Goal: Task Accomplishment & Management: Manage account settings

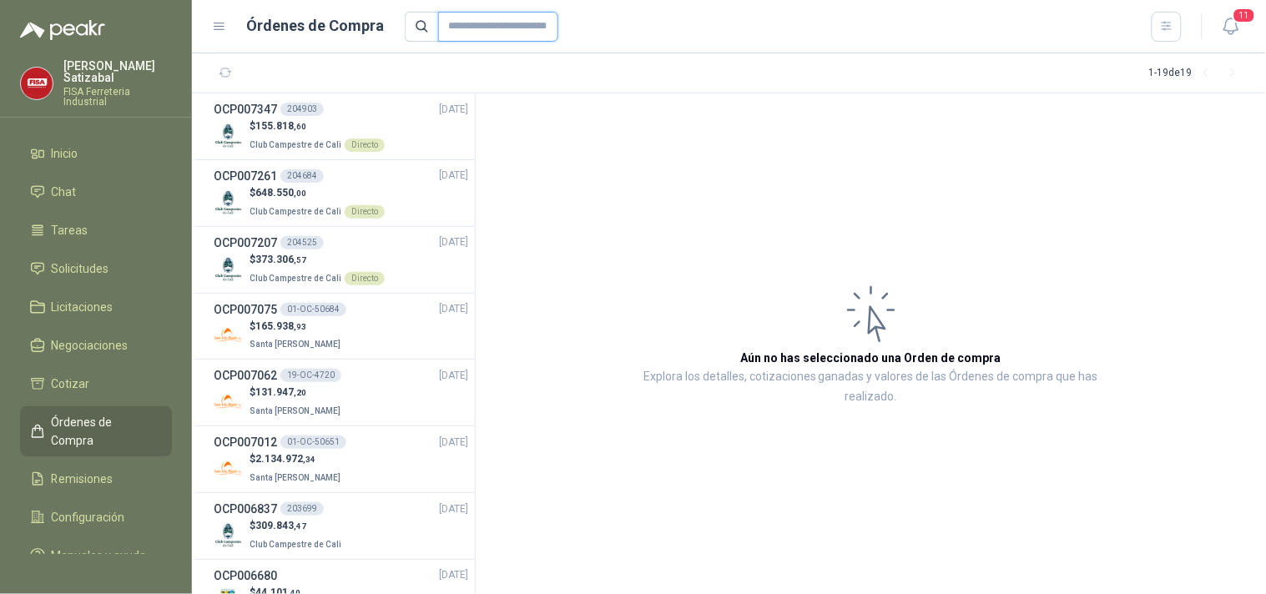
click at [457, 21] on input "text" at bounding box center [498, 27] width 120 height 30
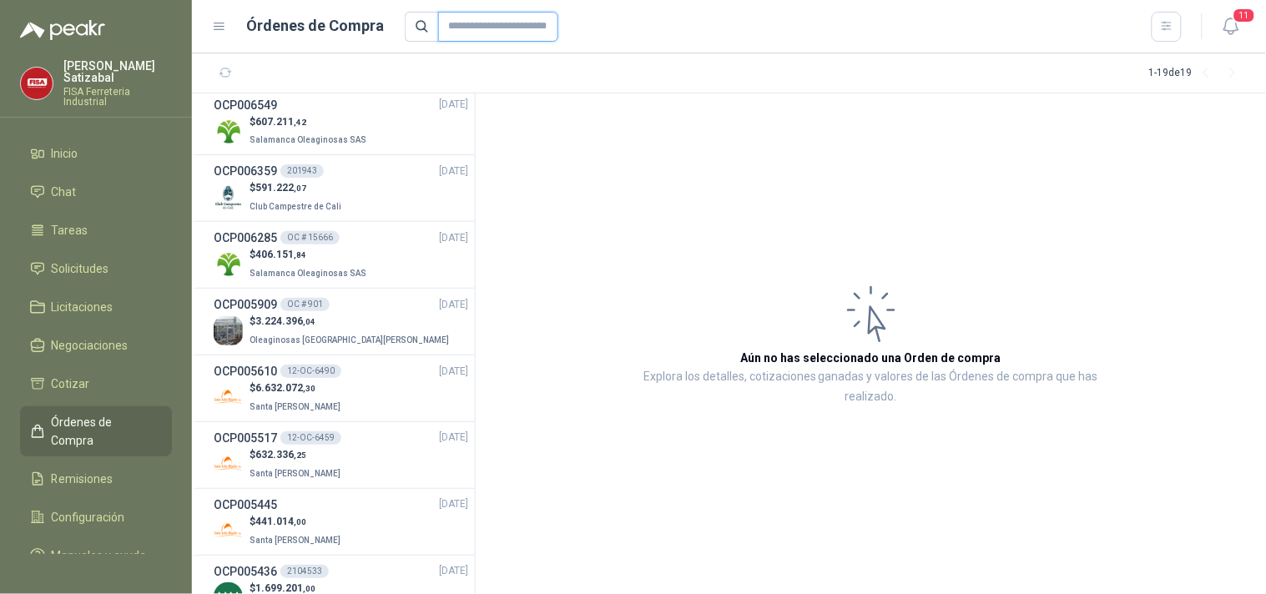
scroll to position [788, 0]
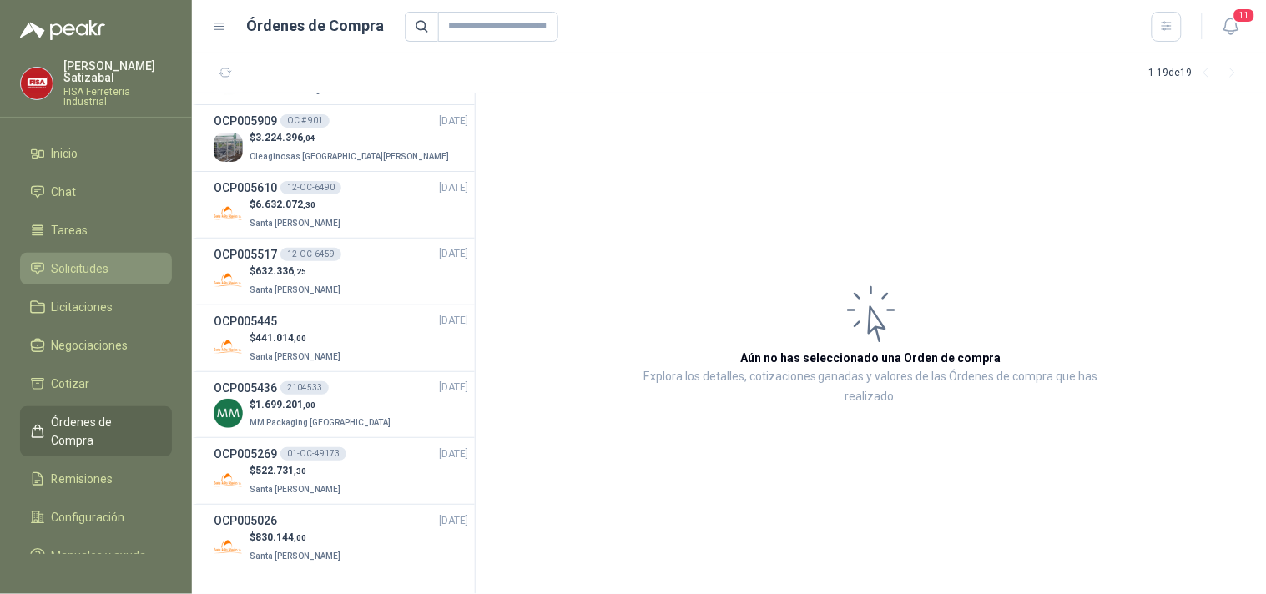
click at [85, 259] on span "Solicitudes" at bounding box center [81, 268] width 58 height 18
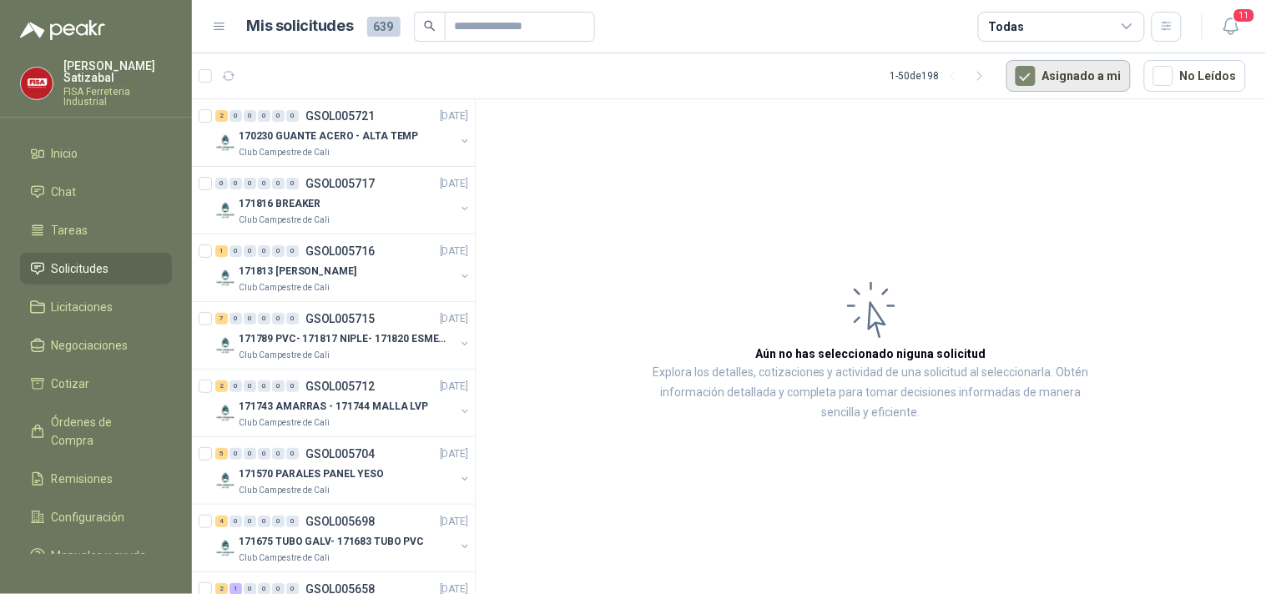
click at [1091, 82] on button "Asignado a mi" at bounding box center [1068, 76] width 124 height 32
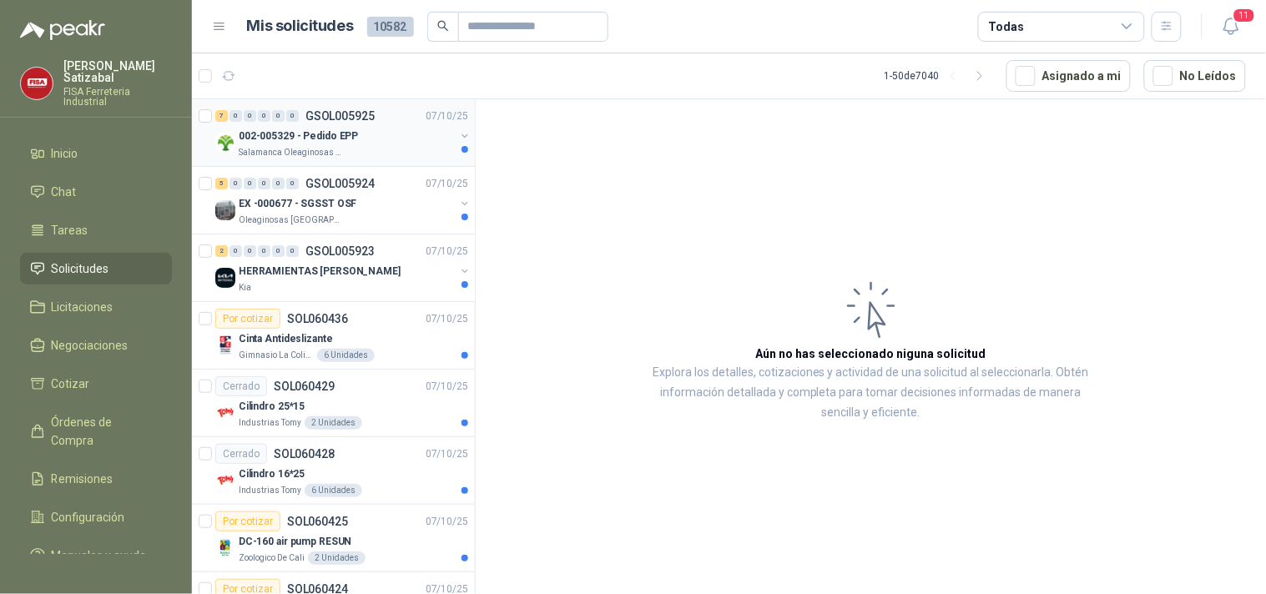
click at [302, 144] on div "002-005329 - Pedido EPP" at bounding box center [347, 136] width 216 height 20
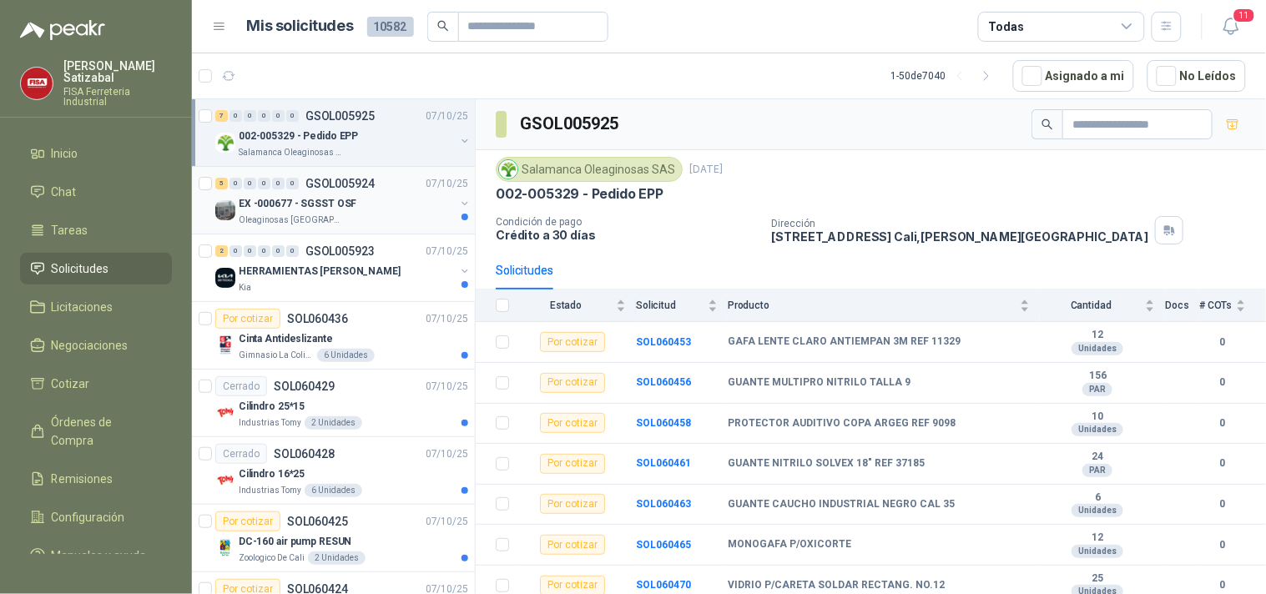
click at [320, 188] on p "GSOL005924" at bounding box center [339, 184] width 69 height 12
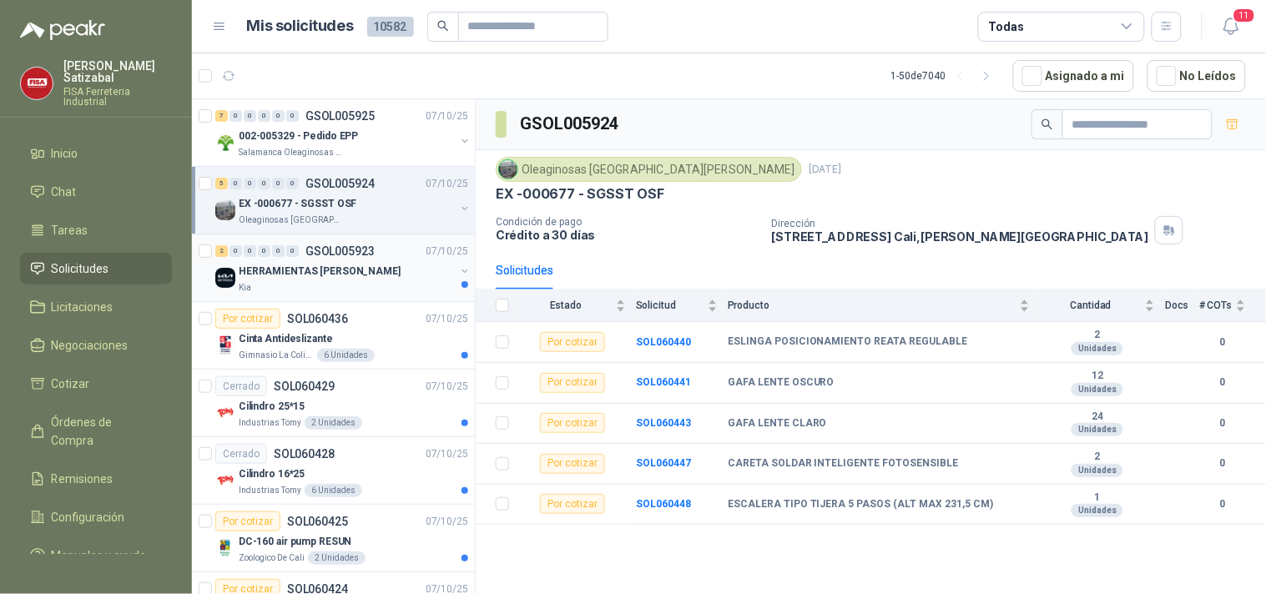
click at [303, 270] on p "HERRAMIENTAS [PERSON_NAME]" at bounding box center [320, 272] width 162 height 16
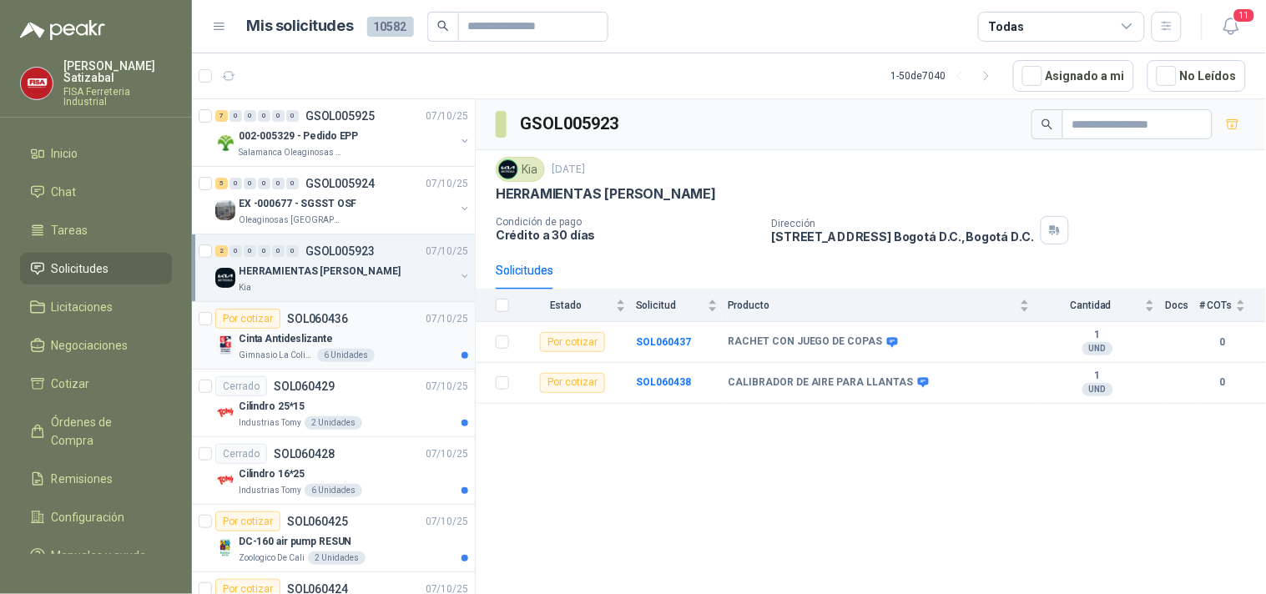
click at [297, 321] on p "SOL060436" at bounding box center [317, 319] width 61 height 12
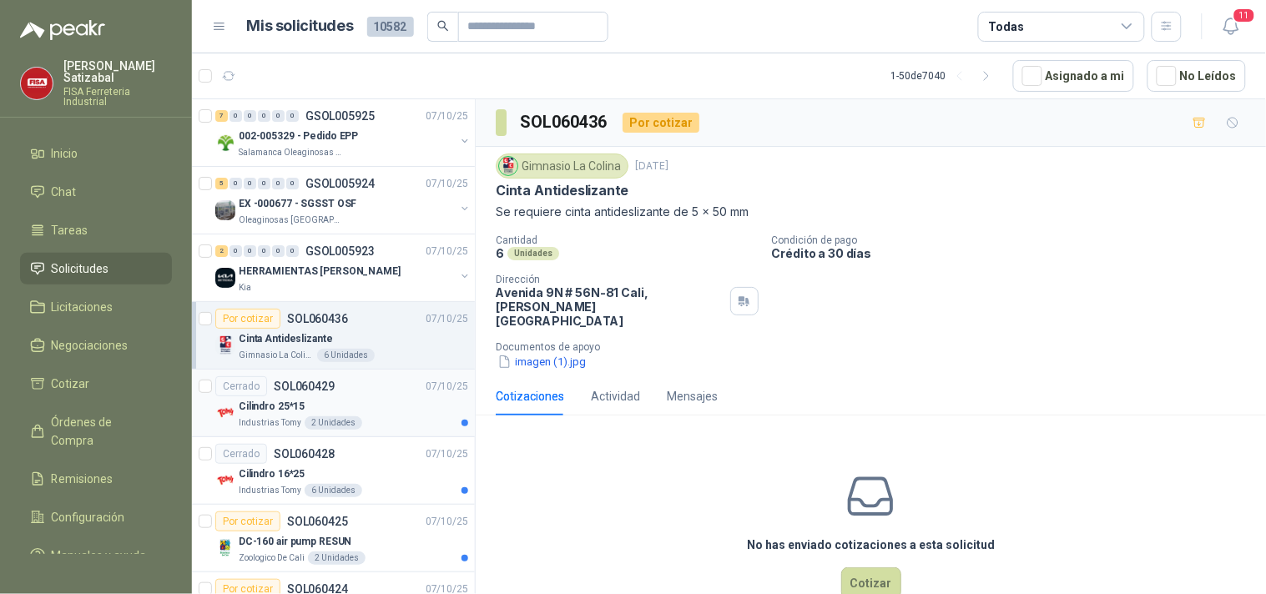
click at [290, 393] on div "Cerrado SOL060429" at bounding box center [274, 386] width 119 height 20
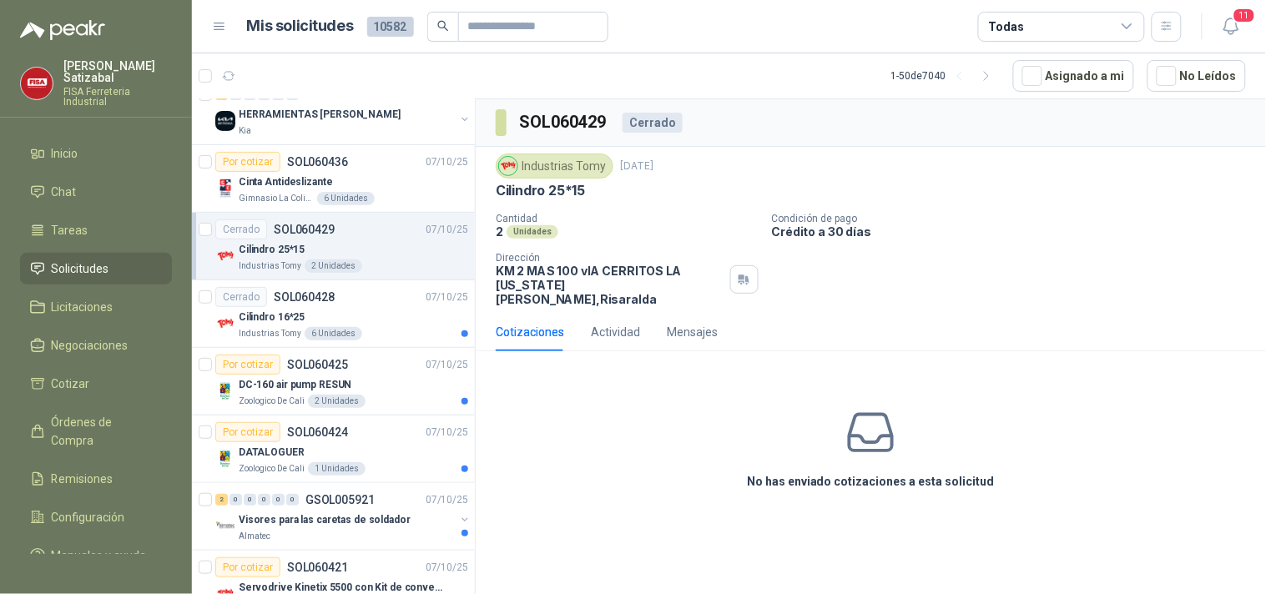
scroll to position [189, 0]
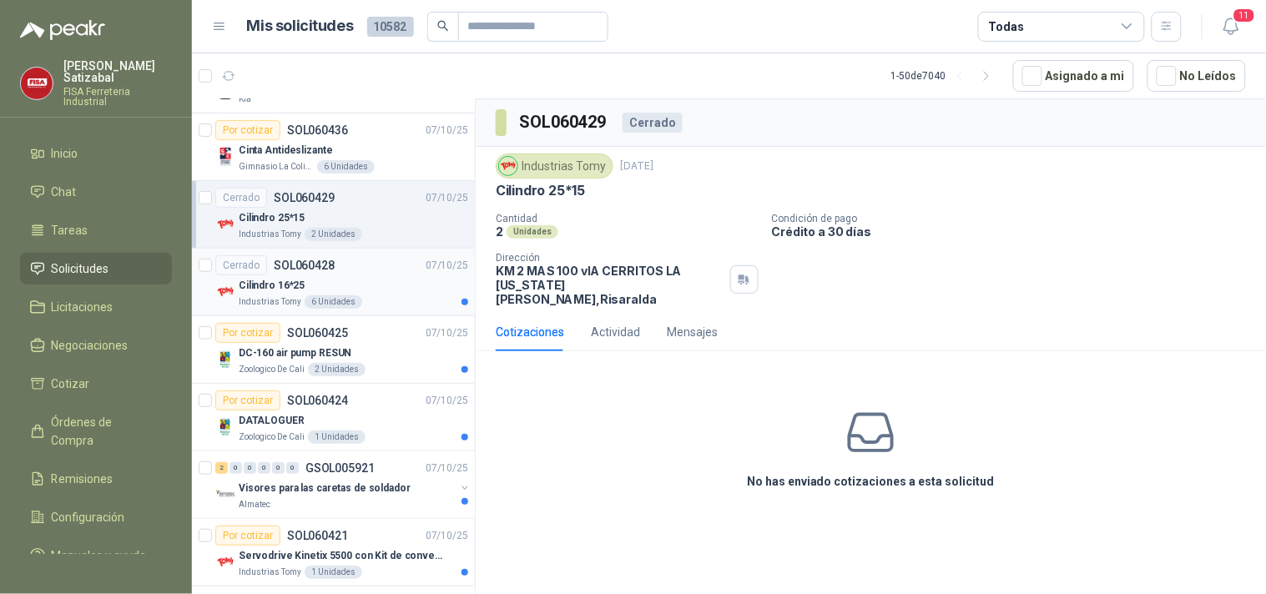
click at [377, 277] on div "Cilindro 16*25" at bounding box center [353, 285] width 229 height 20
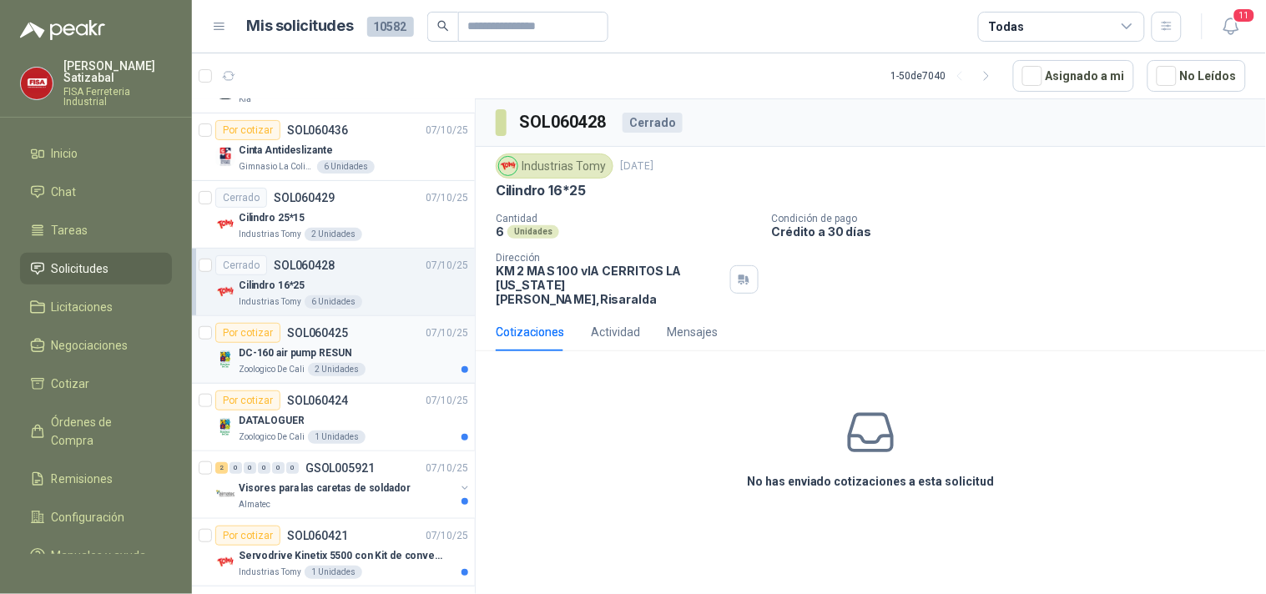
click at [359, 353] on div "DC-160 air pump RESUN" at bounding box center [353, 353] width 229 height 20
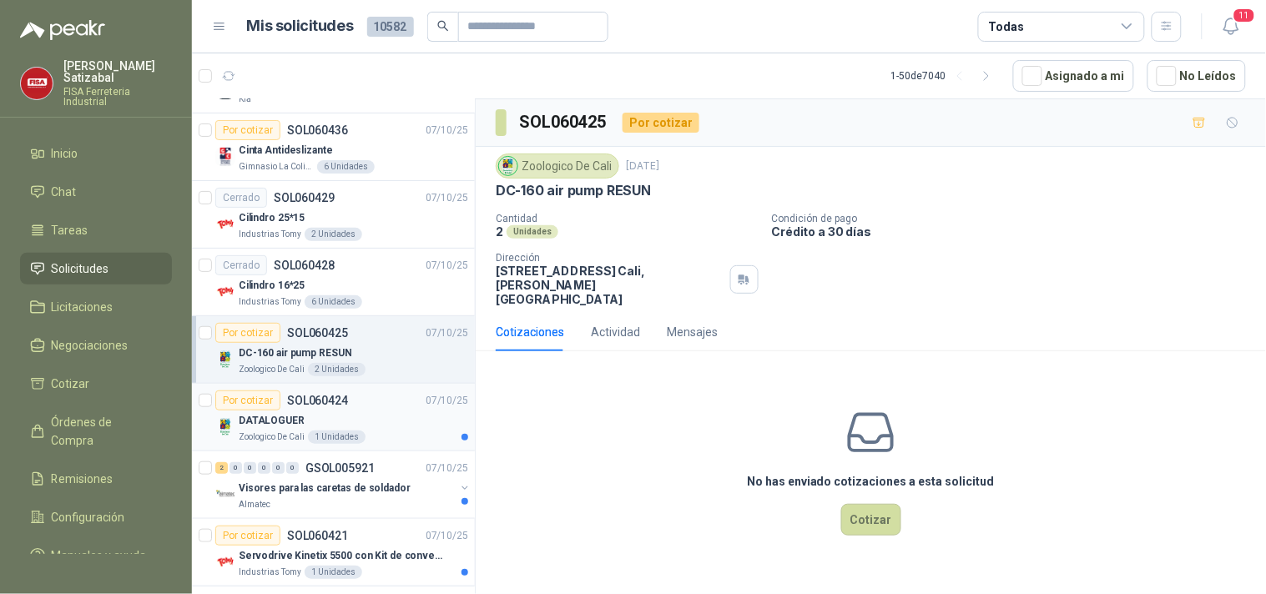
click at [350, 409] on div "Por cotizar SOL060424 [DATE]" at bounding box center [341, 400] width 253 height 20
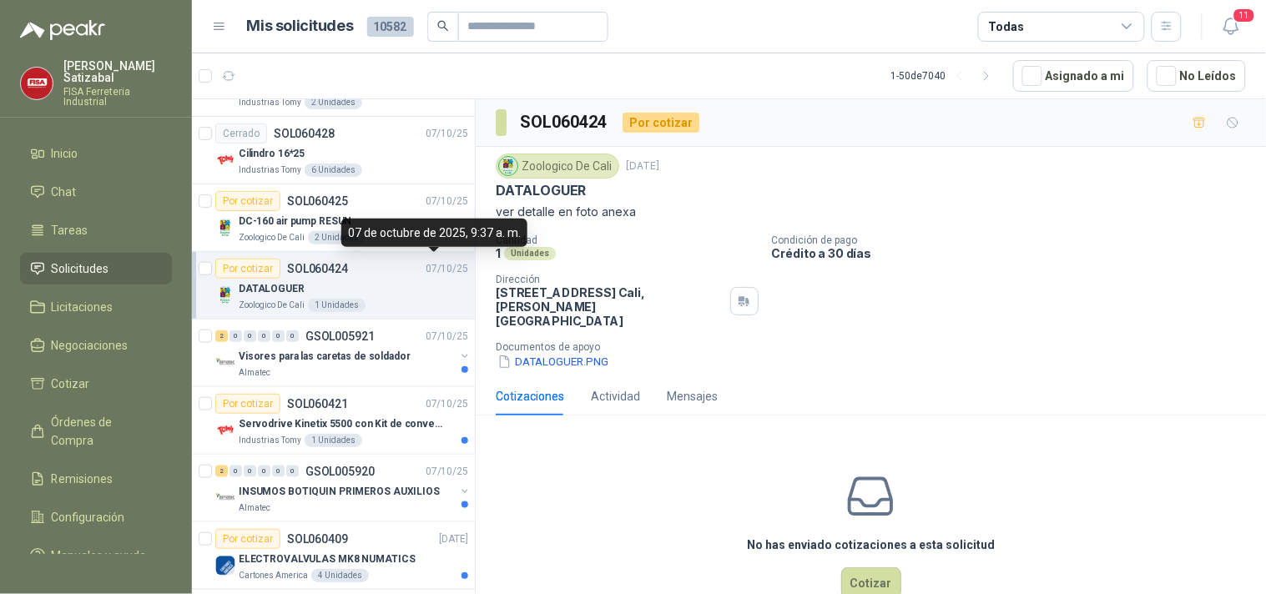
scroll to position [360, 0]
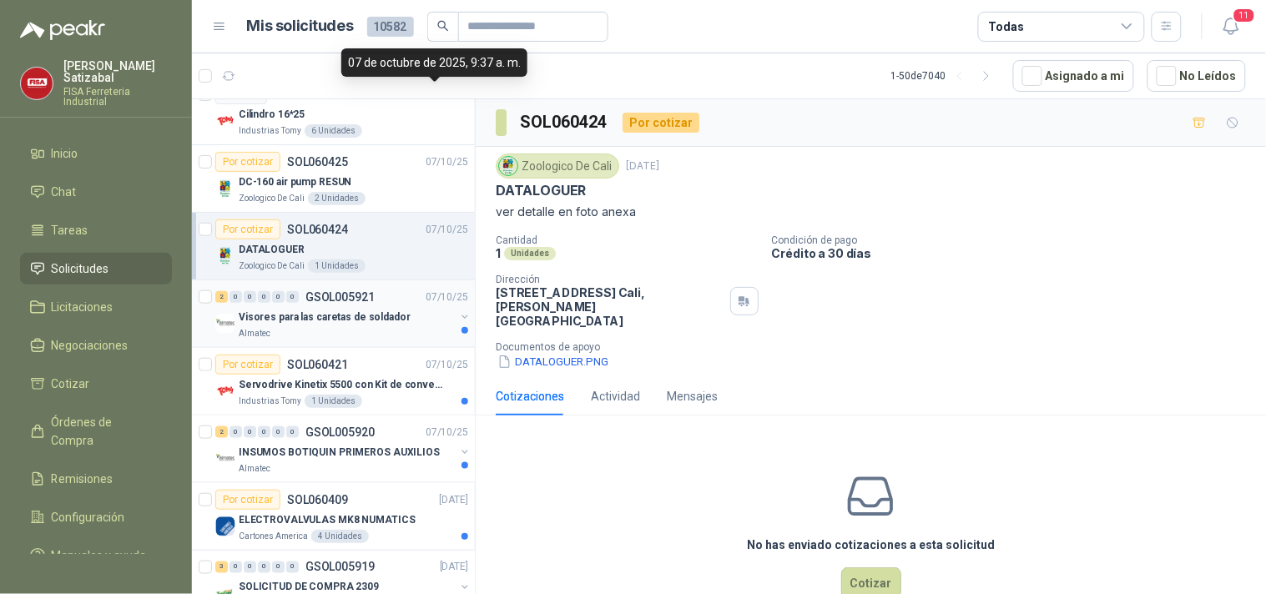
click at [349, 304] on div "2 0 0 0 0 0 GSOL005921 [DATE]" at bounding box center [343, 297] width 256 height 20
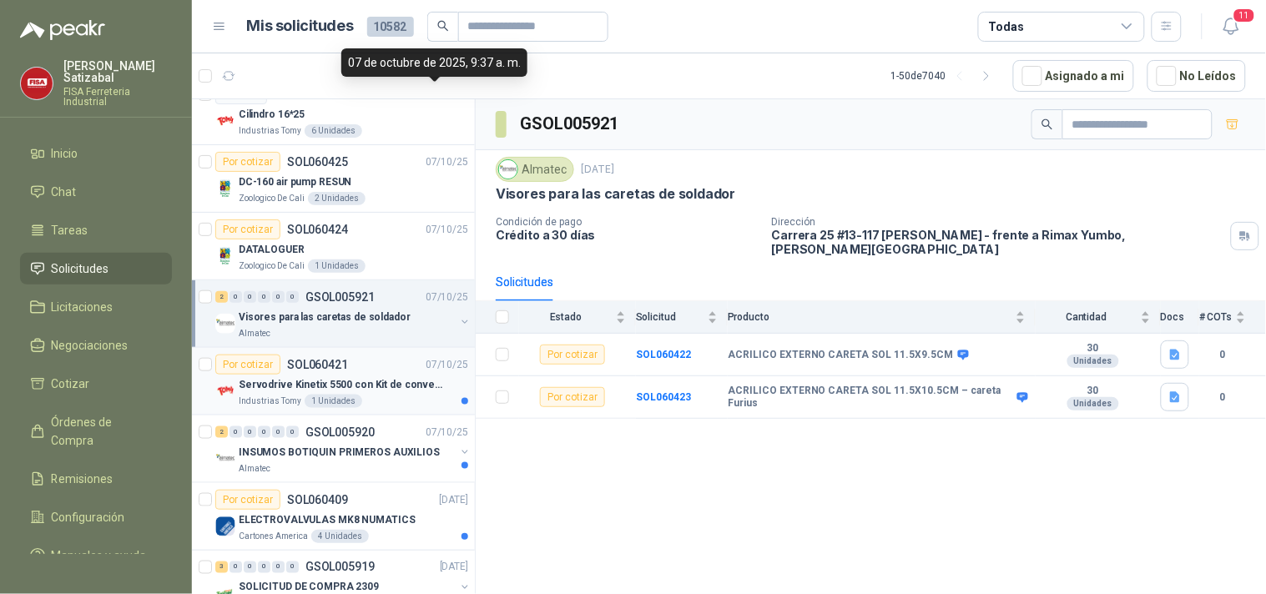
click at [325, 354] on article "Por cotizar SOL060421 [DATE] Servodrive Kinetix 5500 con Kit de conversión y fi…" at bounding box center [333, 382] width 283 height 68
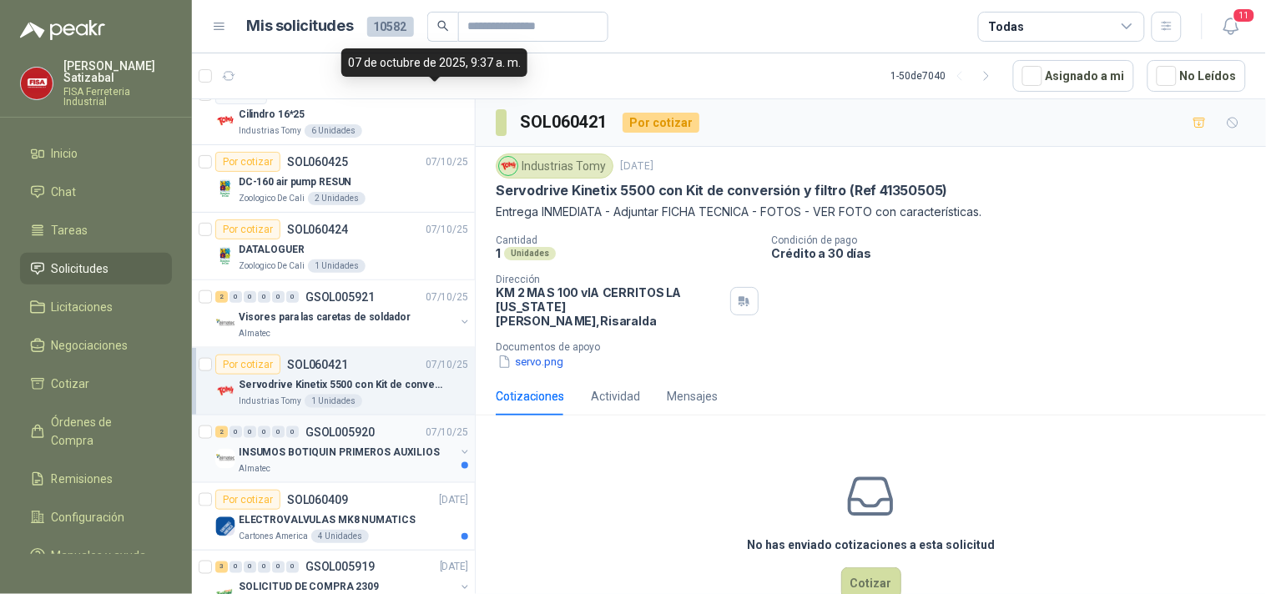
click at [325, 438] on p "GSOL005920" at bounding box center [339, 432] width 69 height 12
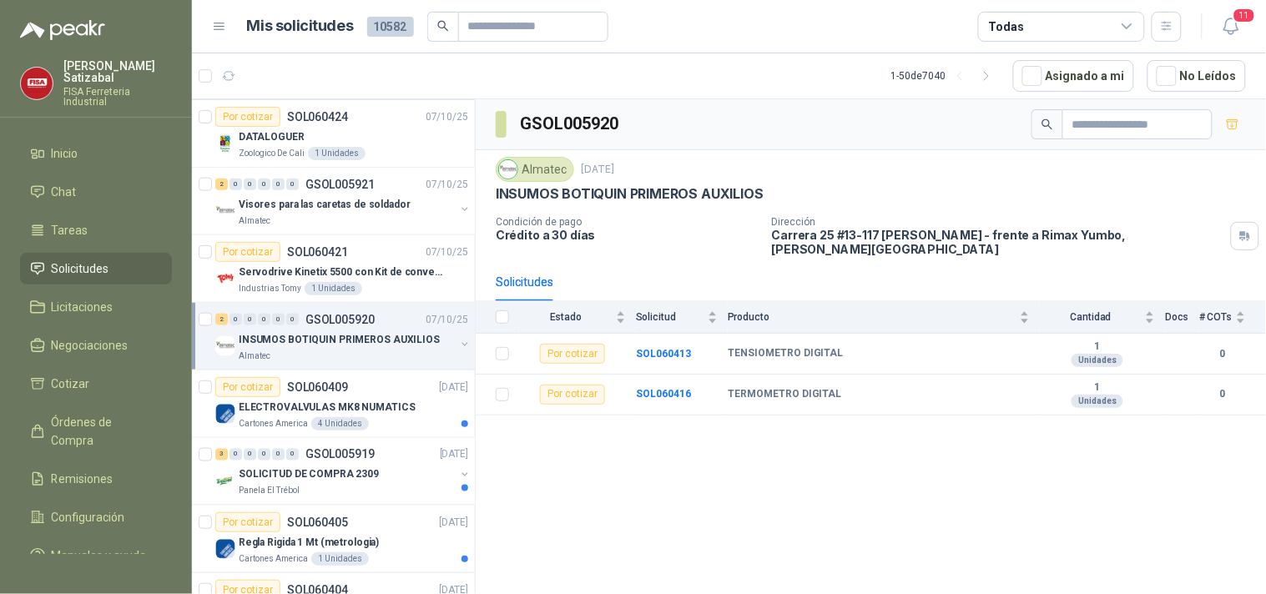
scroll to position [536, 0]
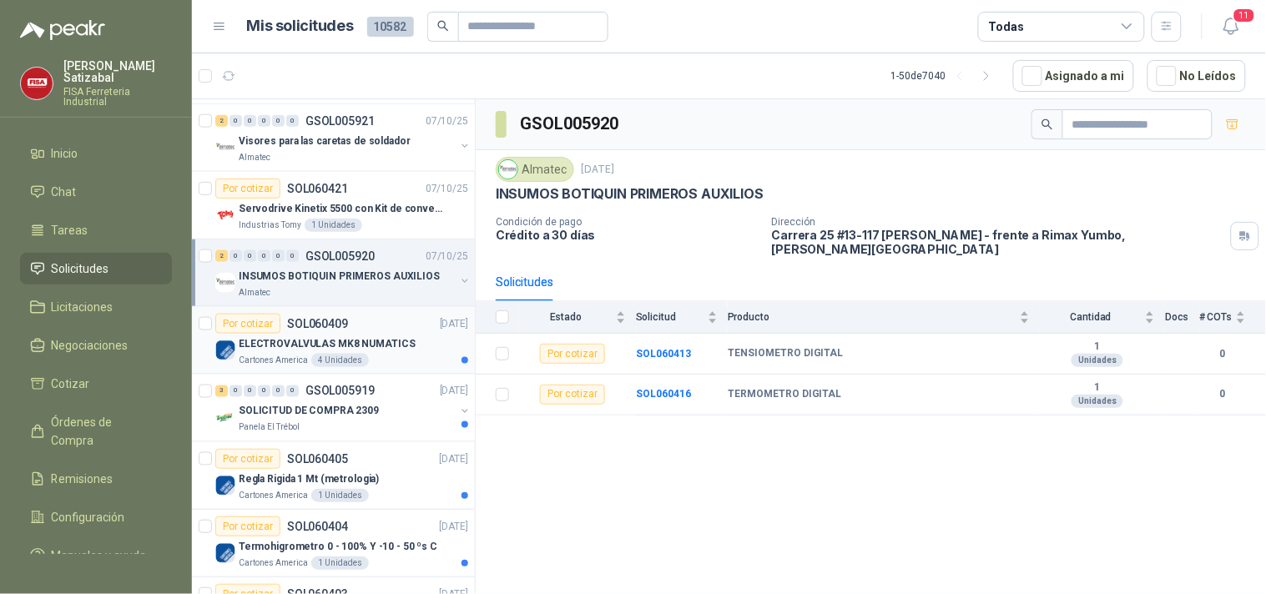
click at [355, 339] on p "ELECTROVALVULAS MK8 NUMATICS" at bounding box center [327, 344] width 177 height 16
click at [355, 336] on p "ELECTROVALVULAS MK8 NUMATICS" at bounding box center [327, 344] width 177 height 16
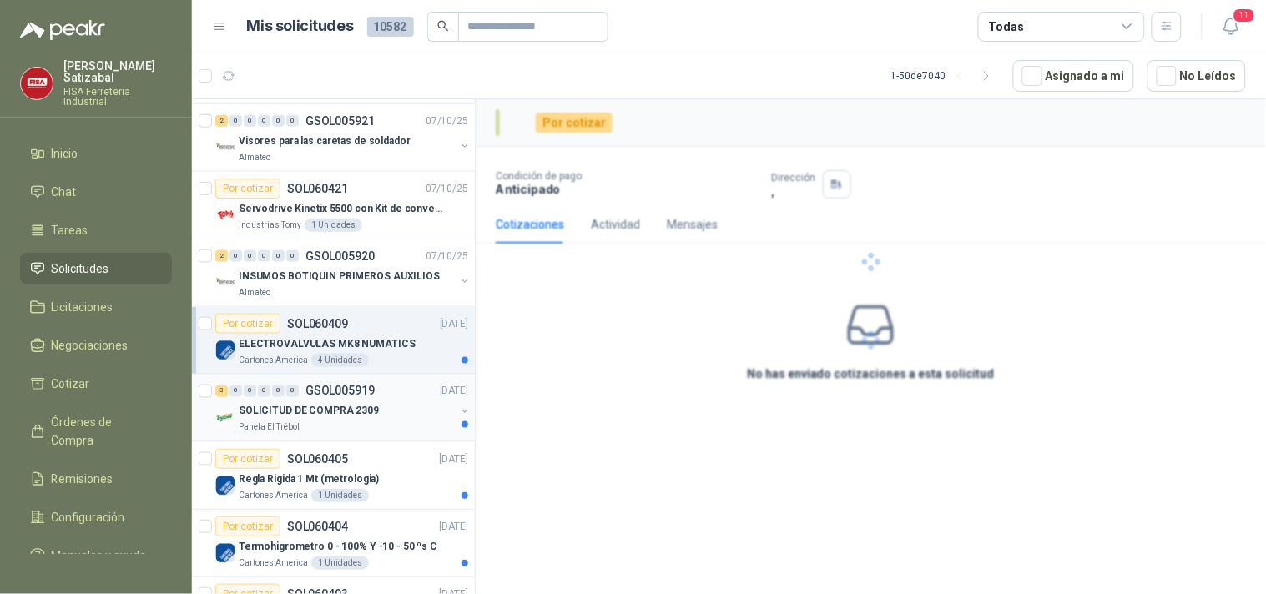
click at [365, 407] on p "SOLICITUD DE COMPRA 2309" at bounding box center [309, 412] width 140 height 16
